Goal: Transaction & Acquisition: Purchase product/service

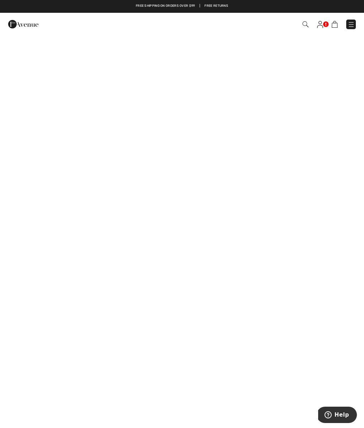
scroll to position [37, 0]
click at [352, 24] on img at bounding box center [351, 24] width 7 height 7
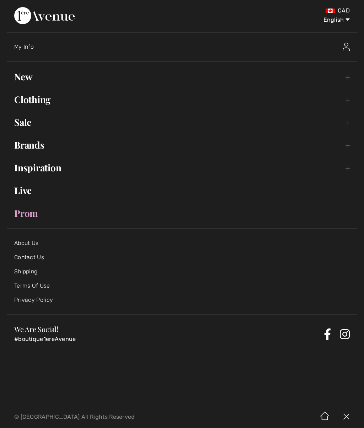
click at [342, 20] on select "English Français" at bounding box center [331, 18] width 37 height 21
select select "/fr/"
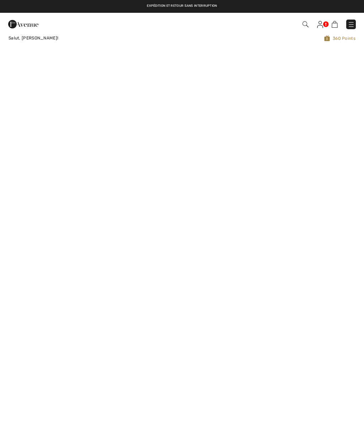
checkbox input "true"
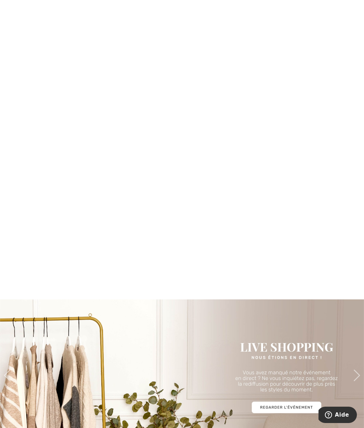
scroll to position [327, 0]
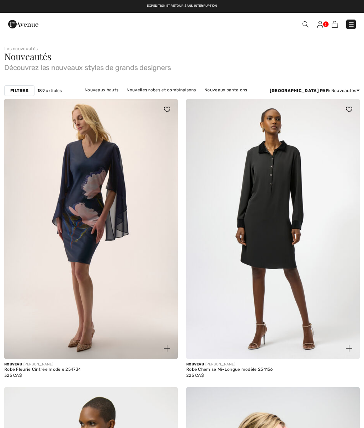
checkbox input "true"
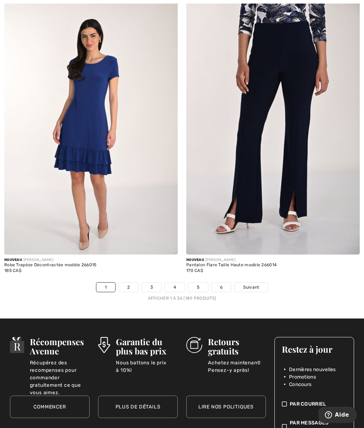
scroll to position [5168, 0]
click at [134, 282] on link "2" at bounding box center [129, 286] width 20 height 9
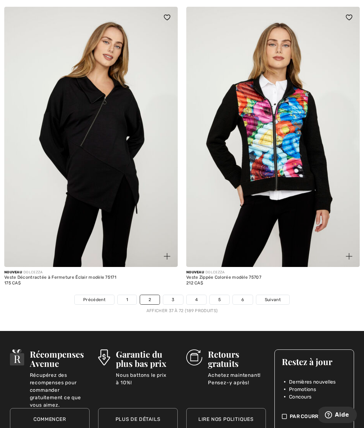
scroll to position [5184, 0]
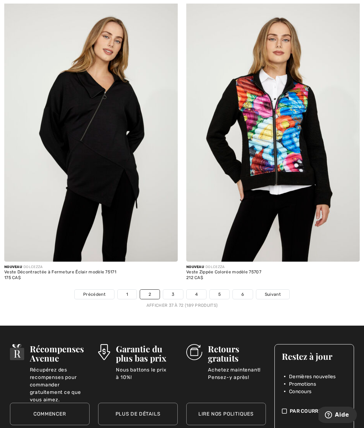
click at [174, 291] on link "3" at bounding box center [173, 294] width 20 height 9
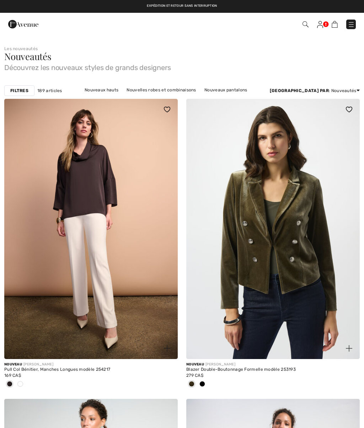
checkbox input "true"
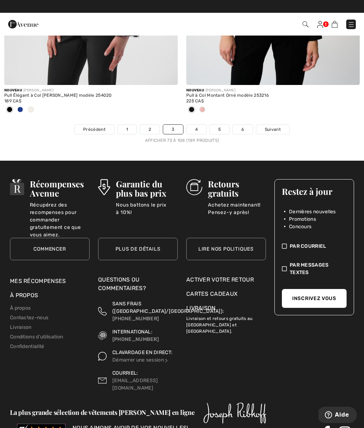
scroll to position [5383, 0]
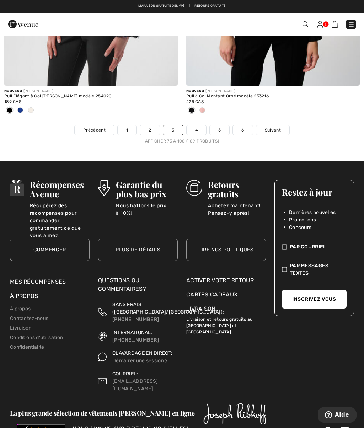
click at [195, 128] on link "4" at bounding box center [197, 129] width 20 height 9
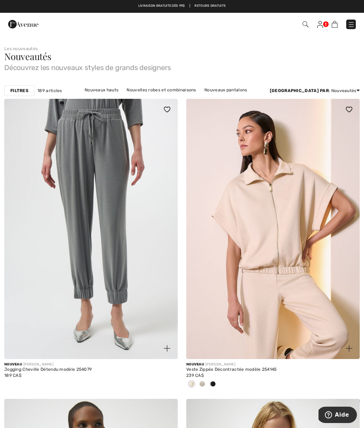
click at [323, 23] on link at bounding box center [320, 24] width 6 height 9
click at [322, 25] on img at bounding box center [320, 24] width 6 height 7
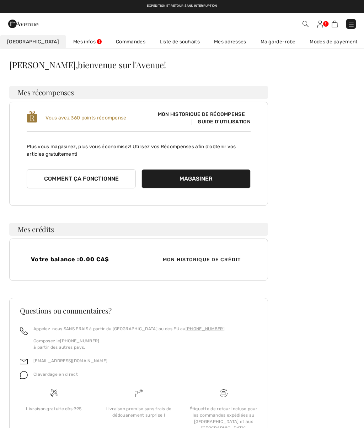
scroll to position [18, 0]
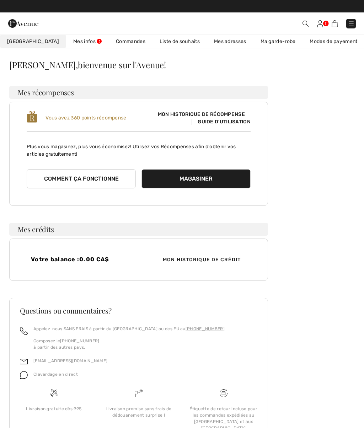
click at [118, 43] on link "Commandes" at bounding box center [131, 41] width 44 height 13
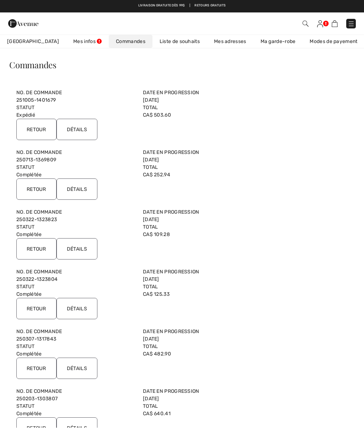
scroll to position [18, 0]
click at [20, 97] on link "251005-1401679" at bounding box center [35, 100] width 39 height 6
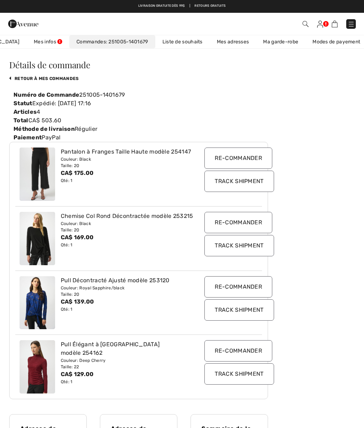
scroll to position [0, 79]
click at [322, 20] on link at bounding box center [320, 24] width 6 height 9
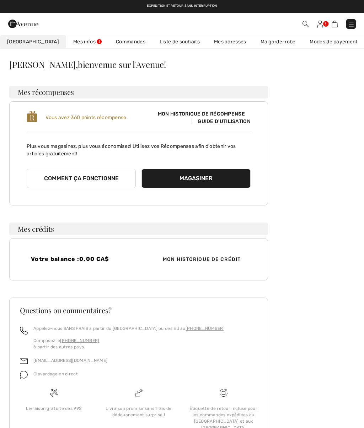
scroll to position [18, 0]
click at [66, 43] on link "Mes infos" at bounding box center [87, 41] width 43 height 13
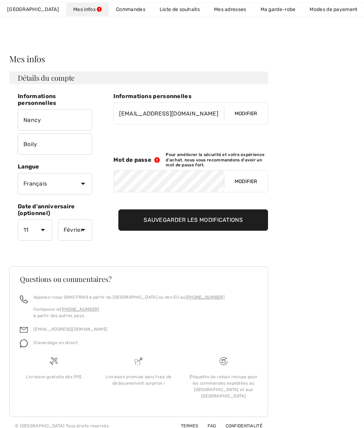
scroll to position [25, 0]
click at [20, 11] on span "Mon Avenue" at bounding box center [33, 9] width 52 height 7
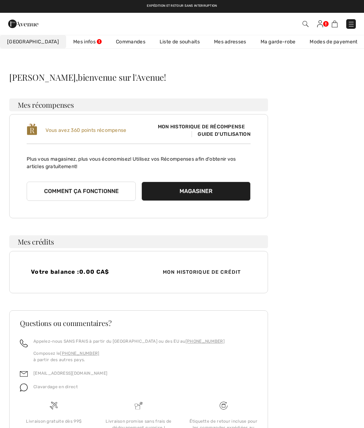
scroll to position [0, 0]
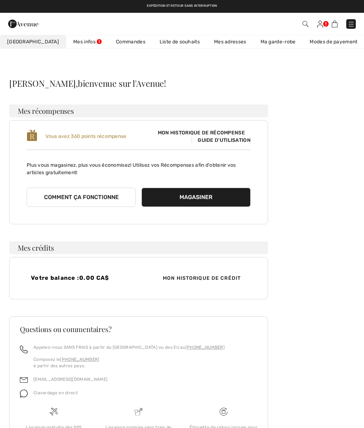
click at [343, 26] on span at bounding box center [256, 24] width 198 height 10
click at [349, 22] on img at bounding box center [351, 24] width 7 height 7
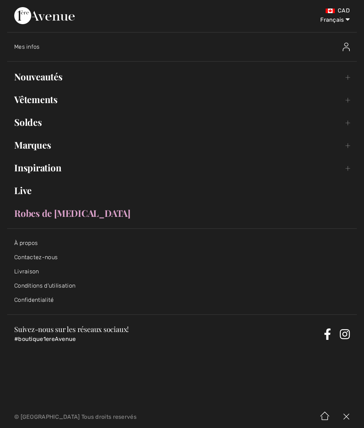
click at [24, 74] on link "Nouveautés Toggle submenu" at bounding box center [182, 77] width 350 height 16
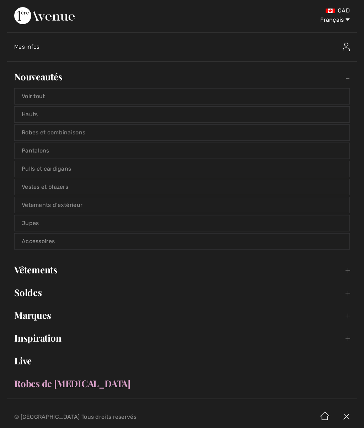
click at [33, 93] on link "Voir tout" at bounding box center [182, 97] width 335 height 16
click at [37, 95] on link "Voir tout" at bounding box center [182, 97] width 335 height 16
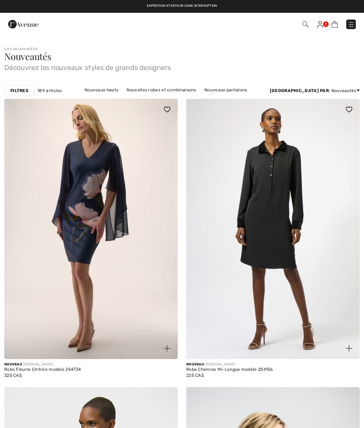
checkbox input "true"
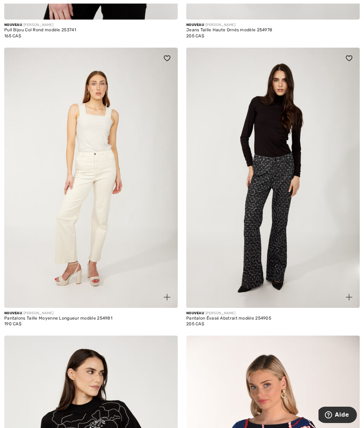
scroll to position [2185, 0]
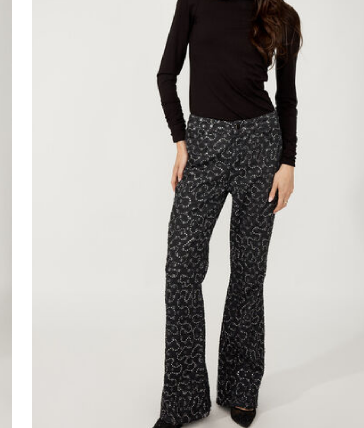
click at [186, 101] on img at bounding box center [272, 166] width 173 height 260
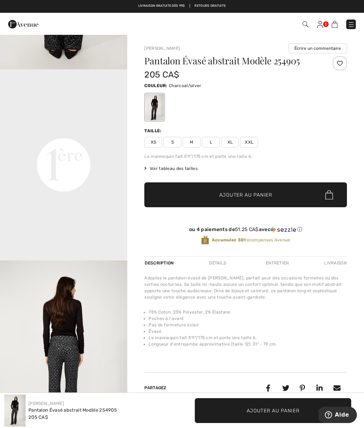
scroll to position [342, 0]
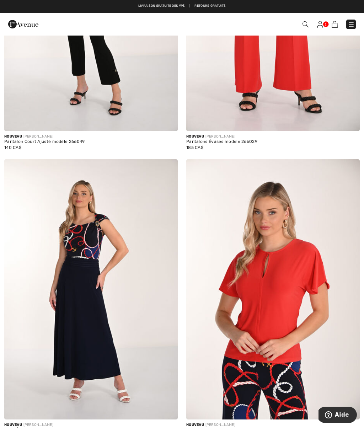
scroll to position [4706, 0]
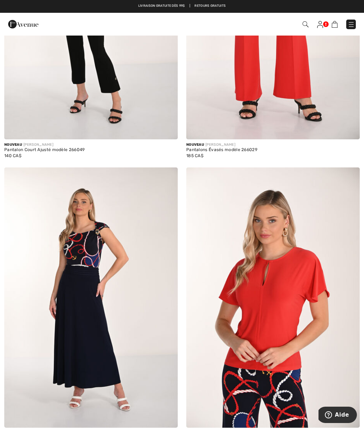
click at [350, 26] on img at bounding box center [351, 24] width 7 height 7
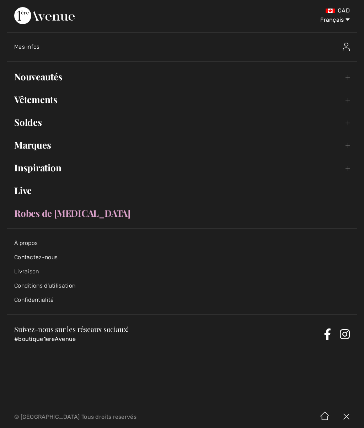
click at [30, 100] on link "Vêtements Toggle submenu" at bounding box center [182, 100] width 350 height 16
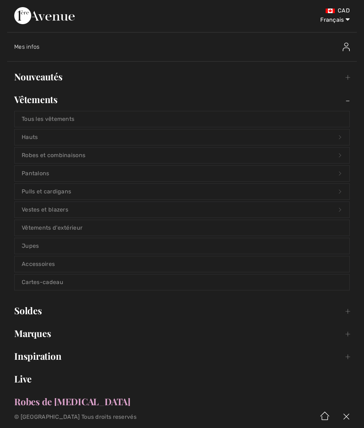
click at [26, 168] on link "Pantalons Open submenu" at bounding box center [182, 174] width 335 height 16
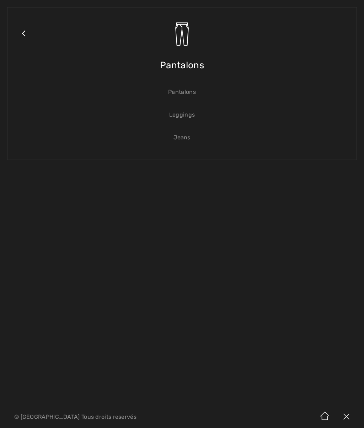
click at [186, 91] on link "Pantalons" at bounding box center [182, 92] width 335 height 16
click at [184, 92] on link "Pantalons" at bounding box center [182, 92] width 335 height 16
click at [198, 65] on span "Pantalons" at bounding box center [182, 65] width 44 height 25
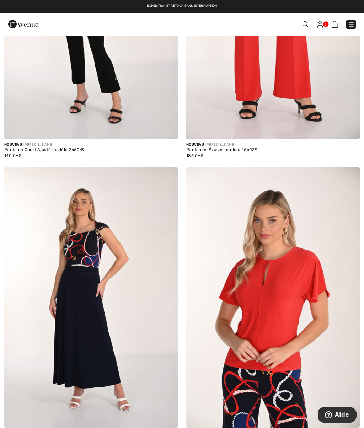
click at [352, 22] on img at bounding box center [351, 24] width 7 height 7
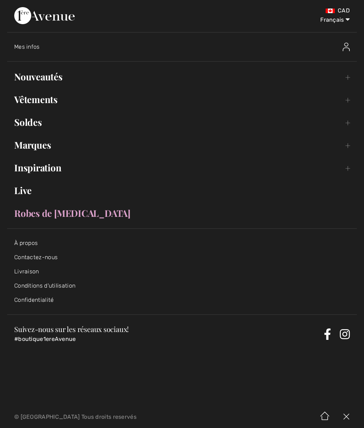
click at [348, 100] on link "Vêtements Toggle submenu" at bounding box center [182, 100] width 350 height 16
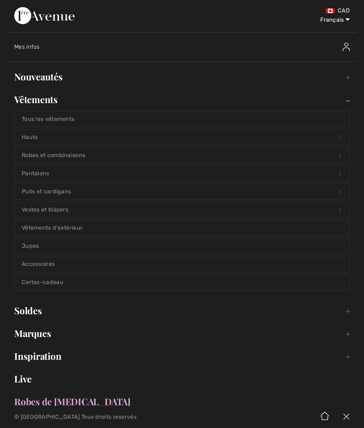
click at [36, 171] on link "Pantalons Open submenu" at bounding box center [182, 174] width 335 height 16
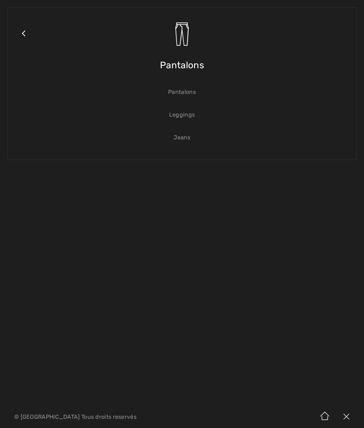
click at [181, 93] on link "Pantalons" at bounding box center [182, 92] width 335 height 16
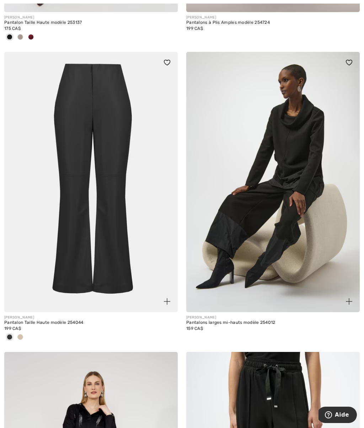
scroll to position [4559, 0]
click at [73, 227] on img at bounding box center [90, 182] width 173 height 260
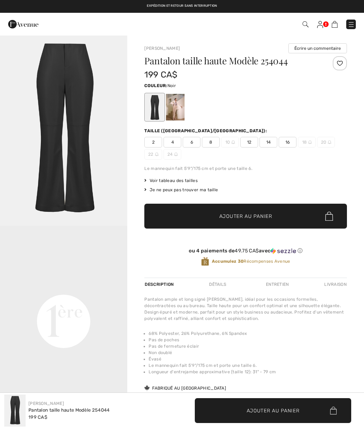
checkbox input "true"
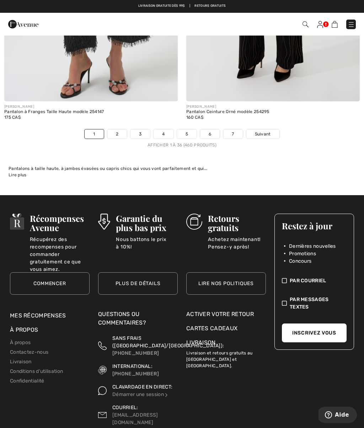
scroll to position [5363, 0]
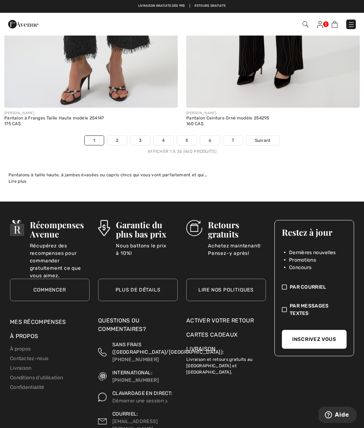
click at [119, 137] on link "2" at bounding box center [117, 140] width 20 height 9
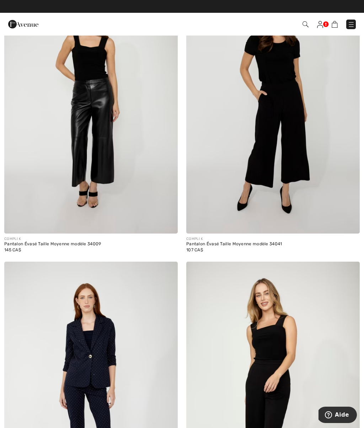
scroll to position [403, 0]
click at [73, 160] on img at bounding box center [90, 104] width 173 height 260
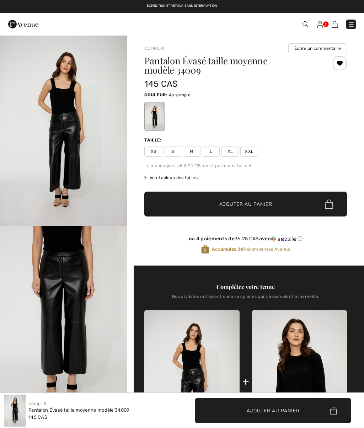
checkbox input "true"
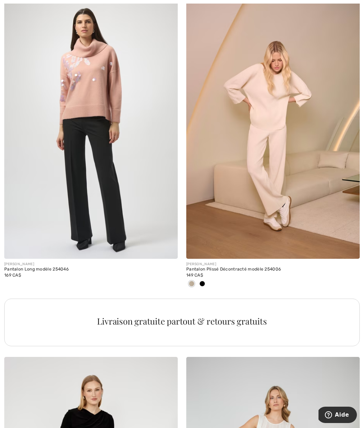
scroll to position [3378, 0]
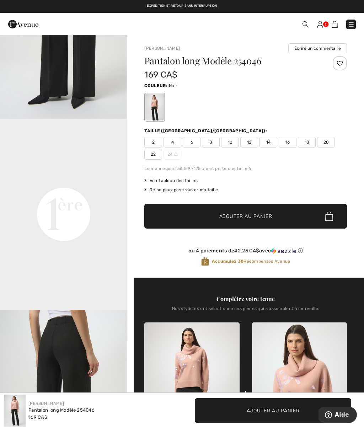
scroll to position [331, 0]
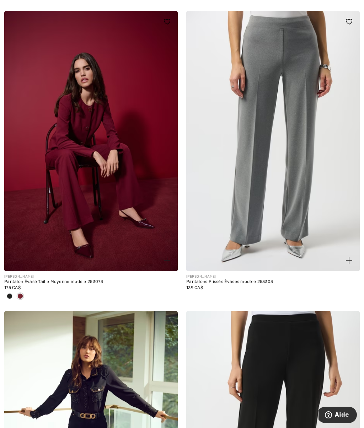
scroll to position [4012, 0]
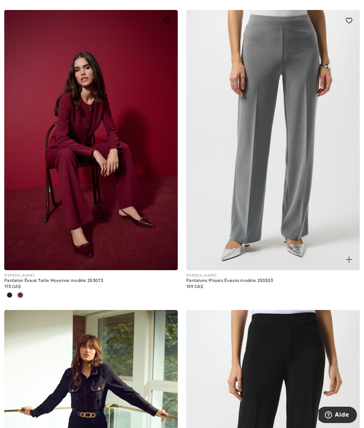
click at [43, 141] on img at bounding box center [90, 140] width 173 height 260
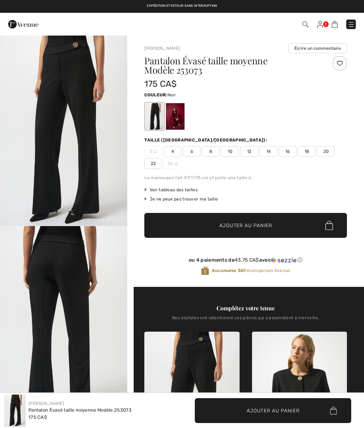
checkbox input "true"
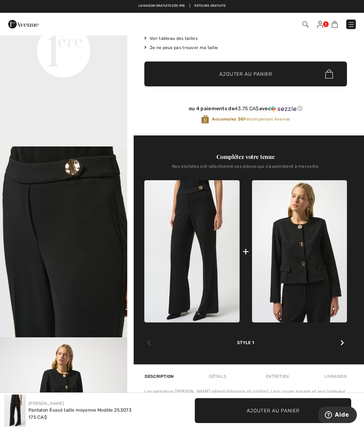
scroll to position [142, 0]
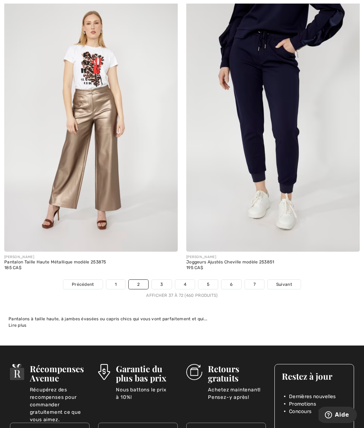
scroll to position [5219, 0]
click at [160, 279] on link "3" at bounding box center [162, 283] width 20 height 9
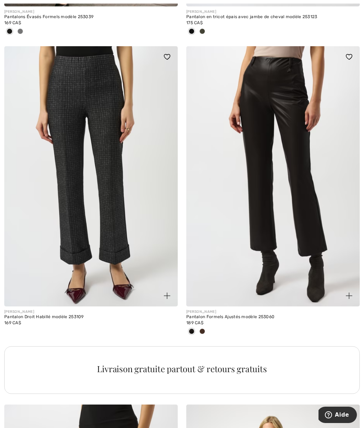
scroll to position [1495, 0]
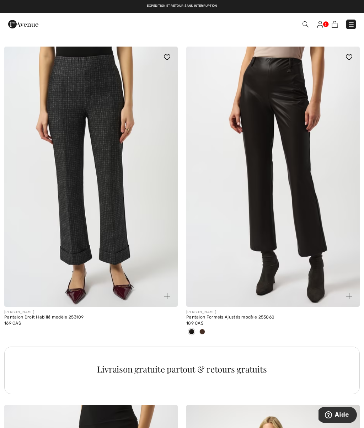
click at [303, 214] on img at bounding box center [272, 177] width 173 height 260
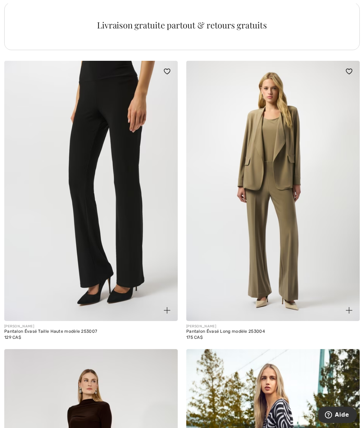
scroll to position [1839, 0]
click at [65, 160] on img at bounding box center [90, 190] width 173 height 260
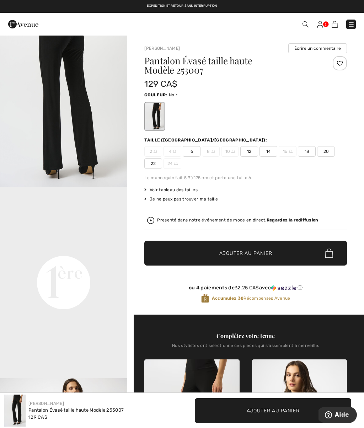
click at [327, 150] on span "20" at bounding box center [326, 151] width 18 height 11
click at [260, 253] on span "Ajouter au panier" at bounding box center [245, 253] width 53 height 7
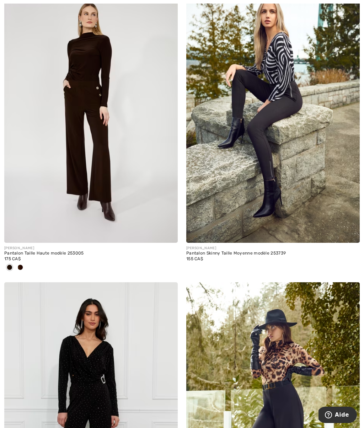
scroll to position [2206, 0]
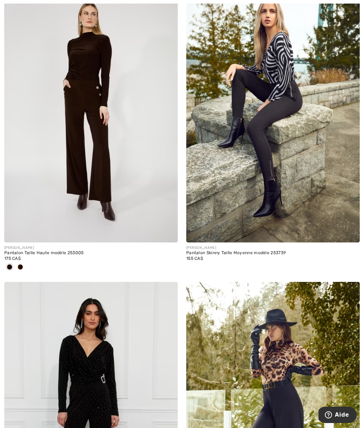
click at [39, 164] on img at bounding box center [90, 112] width 173 height 260
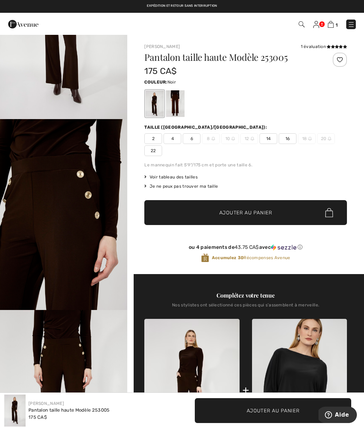
scroll to position [108, 0]
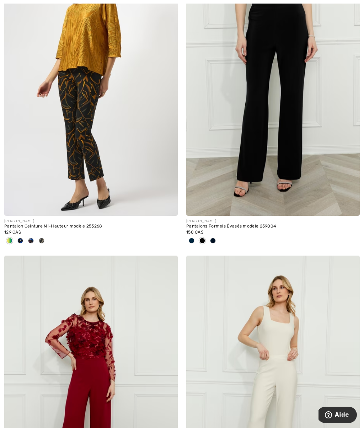
scroll to position [3109, 0]
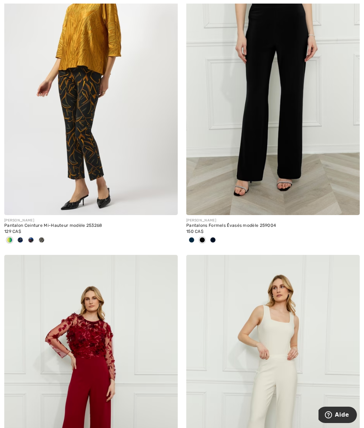
click at [282, 129] on img at bounding box center [272, 85] width 173 height 260
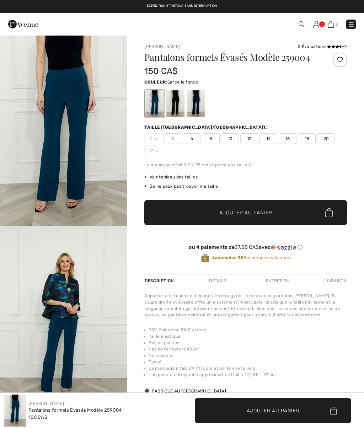
checkbox input "true"
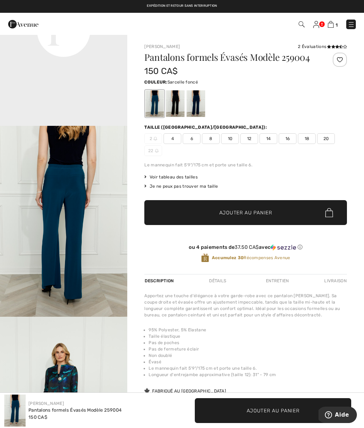
scroll to position [480, 0]
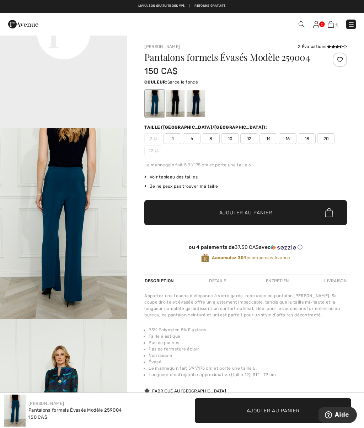
click at [178, 101] on div at bounding box center [175, 103] width 18 height 27
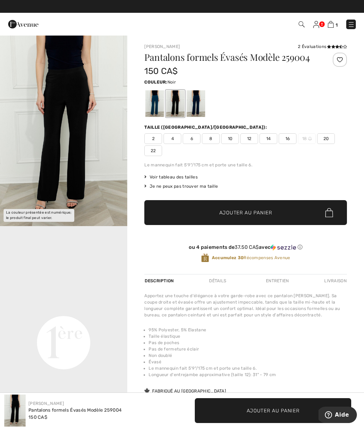
scroll to position [0, 0]
click at [201, 109] on div at bounding box center [196, 103] width 18 height 27
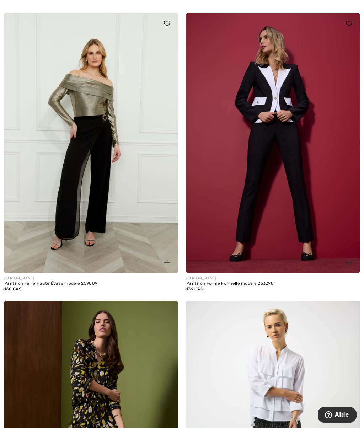
scroll to position [3710, 0]
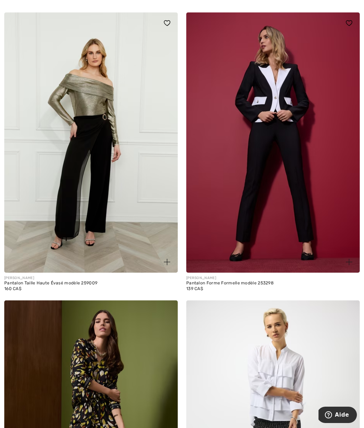
click at [292, 176] on img at bounding box center [272, 142] width 173 height 260
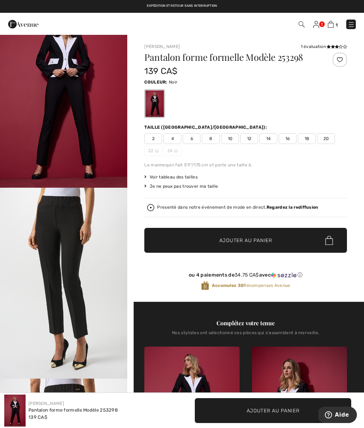
scroll to position [26, 0]
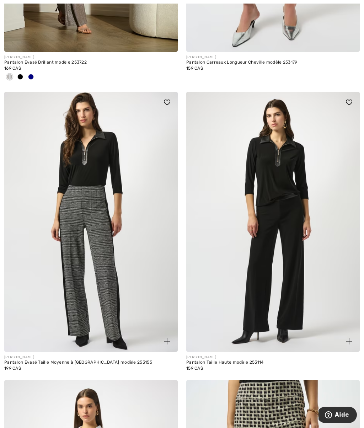
scroll to position [4796, 0]
click at [305, 247] on img at bounding box center [272, 221] width 173 height 260
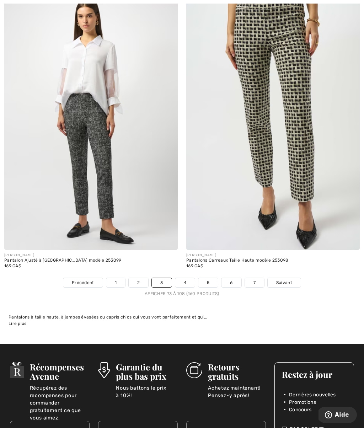
scroll to position [5187, 0]
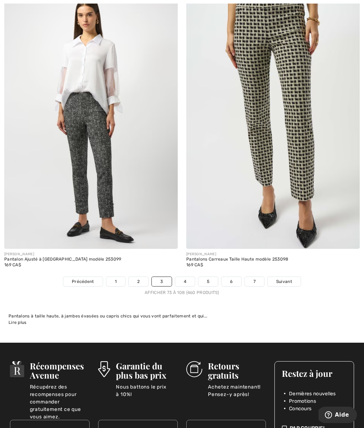
click at [187, 277] on link "4" at bounding box center [185, 281] width 20 height 9
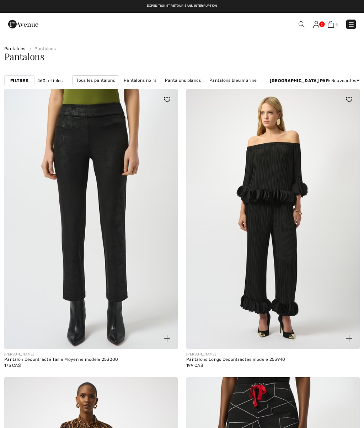
checkbox input "true"
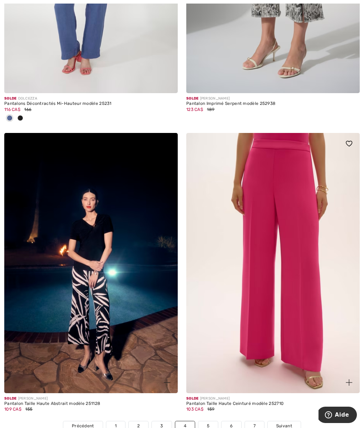
scroll to position [5008, 0]
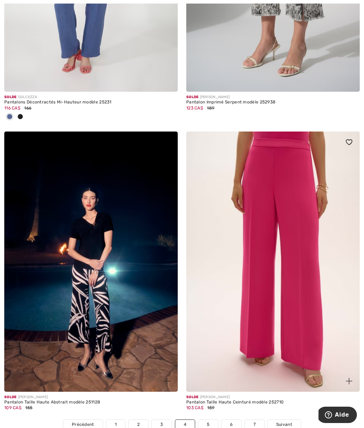
click at [278, 291] on img at bounding box center [272, 262] width 173 height 260
